Goal: Find specific page/section: Find specific page/section

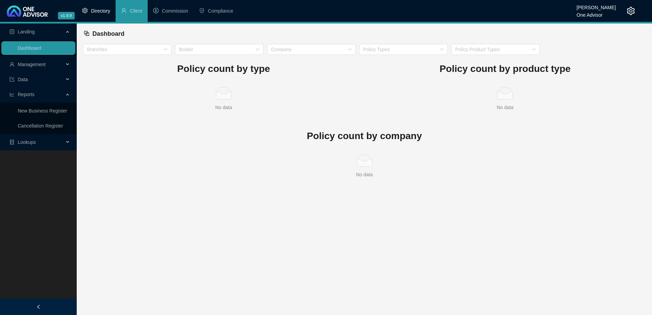
click at [94, 12] on span "Directory" at bounding box center [100, 10] width 19 height 5
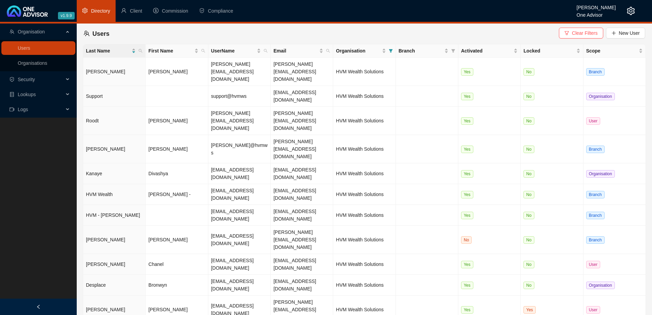
click at [53, 92] on span "Lookups" at bounding box center [37, 95] width 54 height 14
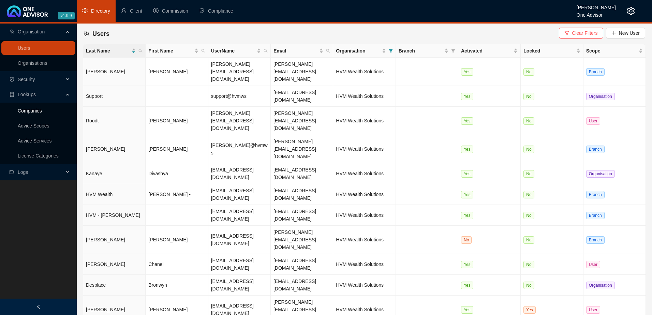
click at [34, 108] on link "Companies" at bounding box center [30, 110] width 24 height 5
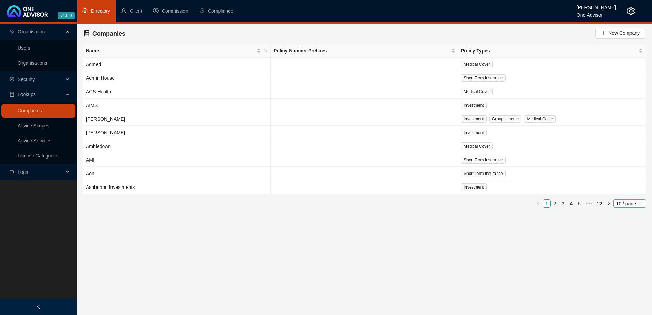
click at [635, 200] on span "10 / page" at bounding box center [629, 204] width 27 height 8
click at [631, 245] on div "100 / page" at bounding box center [630, 249] width 23 height 8
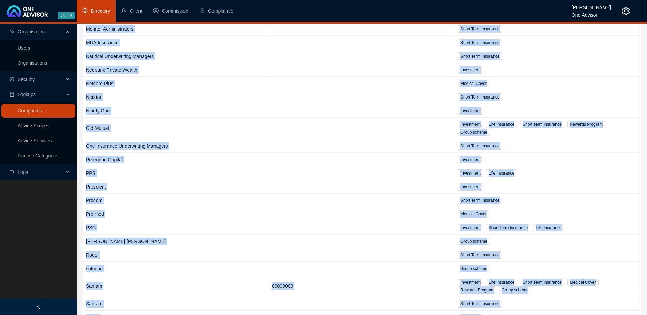
scroll to position [1122, 0]
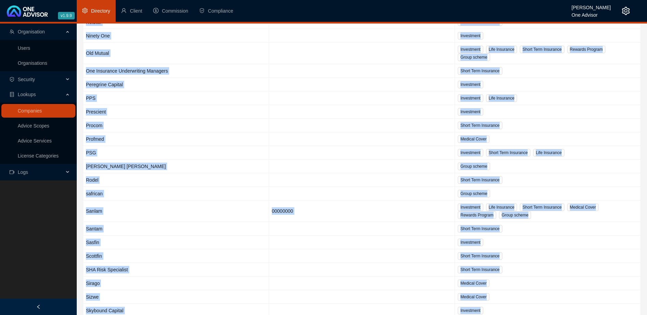
drag, startPoint x: 85, startPoint y: 62, endPoint x: 218, endPoint y: 287, distance: 261.4
copy tbody "Admed Medical Cover Admin House Short Term Insurance AGS Health Medical Cover A…"
